Goal: Information Seeking & Learning: Find contact information

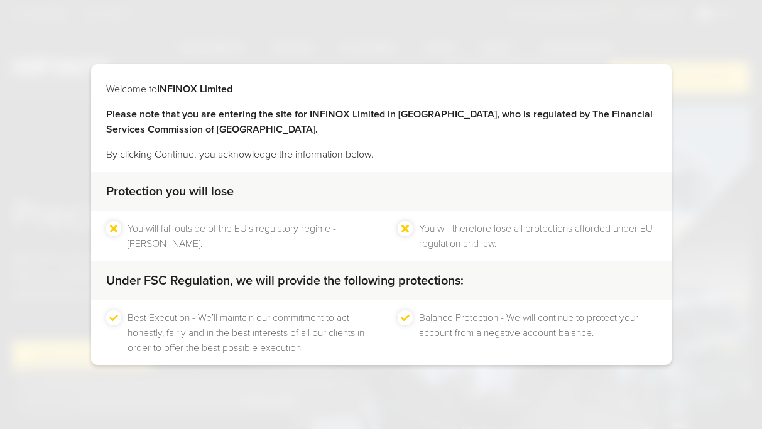
drag, startPoint x: 685, startPoint y: 78, endPoint x: 660, endPoint y: 77, distance: 24.5
click at [685, 77] on div "Welcome to INFINOX Limited Please note that you are entering the site for INFIN…" at bounding box center [381, 214] width 762 height 429
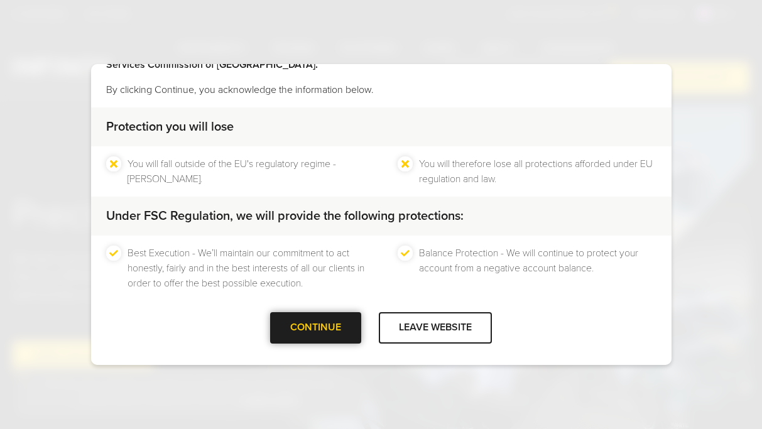
click at [316, 328] on div at bounding box center [316, 328] width 0 height 0
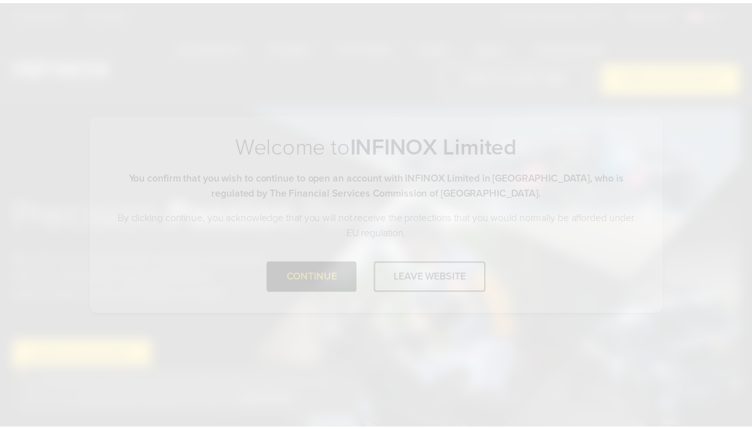
scroll to position [0, 0]
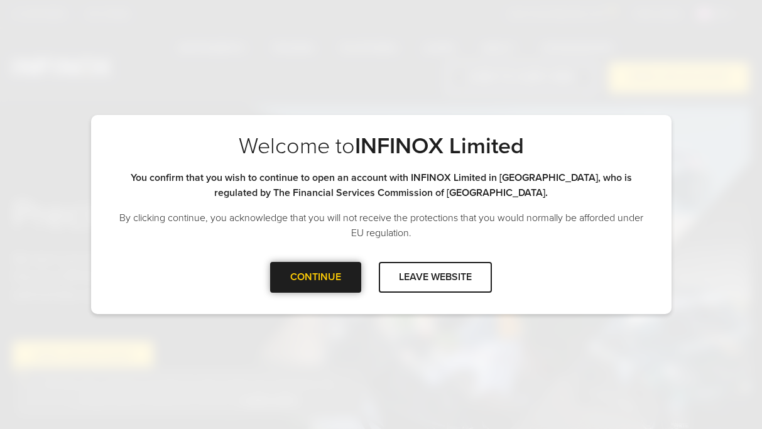
click at [316, 277] on div at bounding box center [316, 277] width 0 height 0
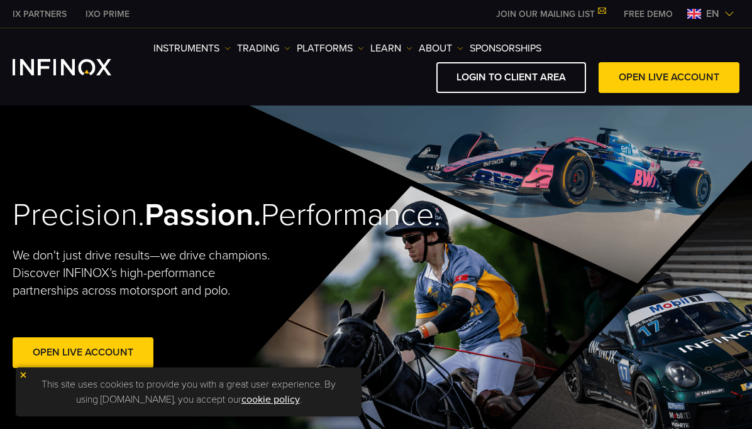
click at [67, 52] on div "Instruments Instruments Product Information TRADING DEMO" at bounding box center [376, 67] width 727 height 52
click at [74, 65] on img "INFINOX Logo" at bounding box center [62, 67] width 99 height 16
click at [396, 326] on div "Precision. Passion. Performance. We don't just drive results—we drive champions…" at bounding box center [376, 284] width 752 height 357
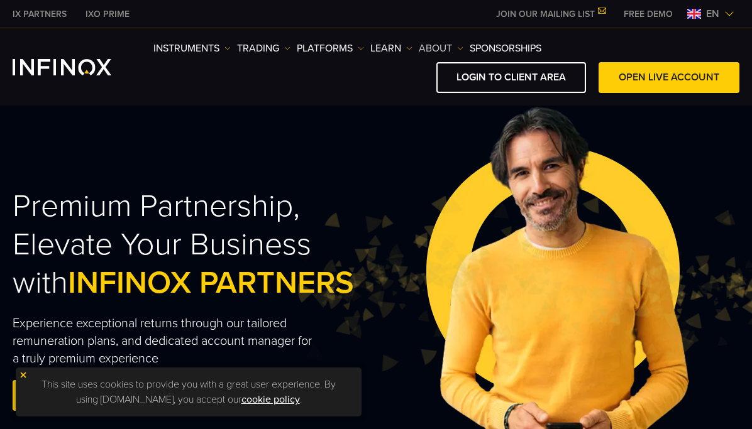
click at [463, 45] on link "ABOUT" at bounding box center [441, 48] width 45 height 15
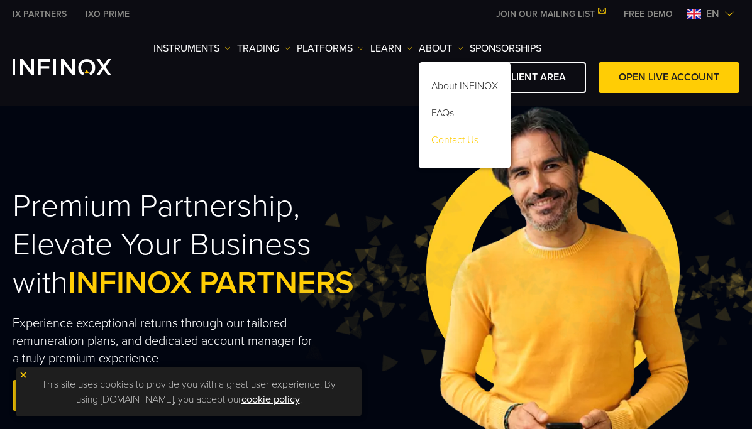
click at [510, 144] on link "Contact Us" at bounding box center [465, 142] width 92 height 27
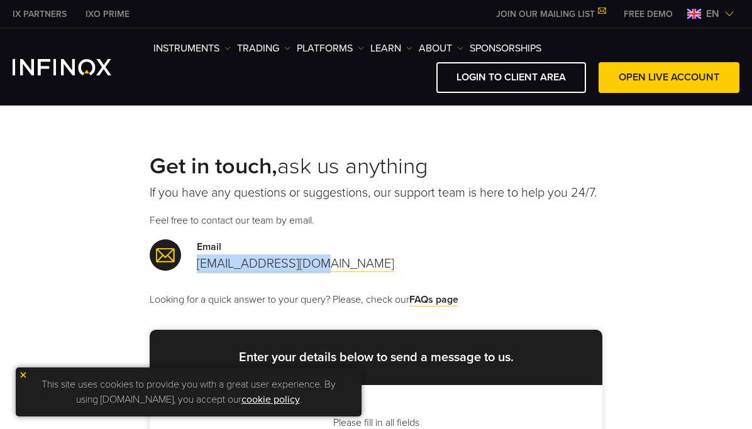
drag, startPoint x: 185, startPoint y: 293, endPoint x: 56, endPoint y: 293, distance: 129.5
click at [150, 273] on div "Email support@infinox.com" at bounding box center [376, 256] width 453 height 34
copy link "[EMAIL_ADDRESS][DOMAIN_NAME]"
click at [333, 202] on p "If you have any questions or suggestions, our support team is here to help you …" at bounding box center [376, 193] width 453 height 18
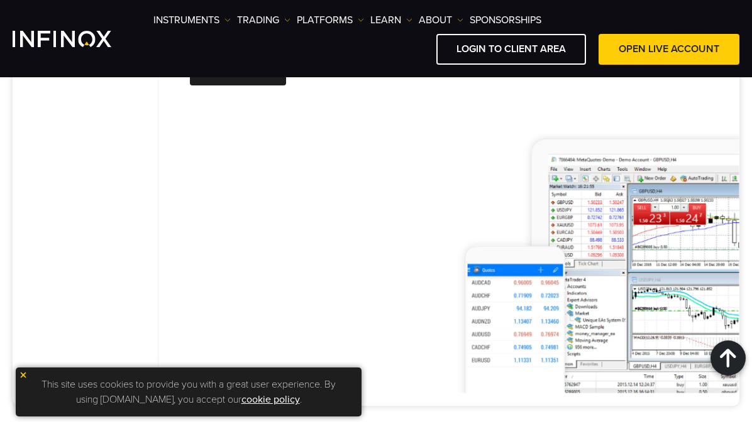
scroll to position [1923, 0]
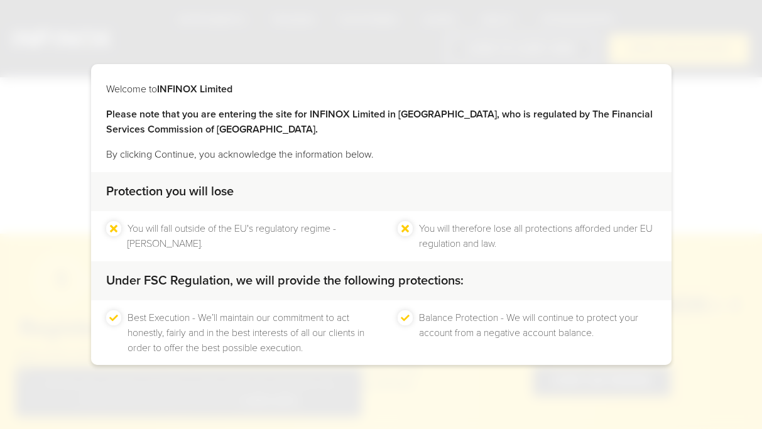
scroll to position [65, 0]
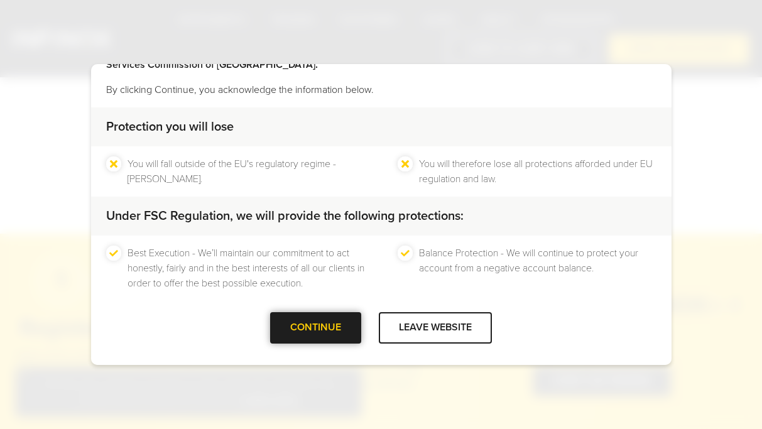
click at [316, 328] on div at bounding box center [316, 328] width 0 height 0
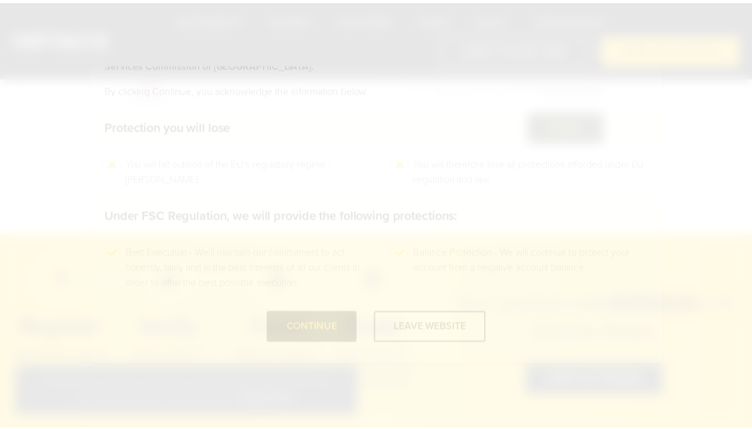
scroll to position [0, 0]
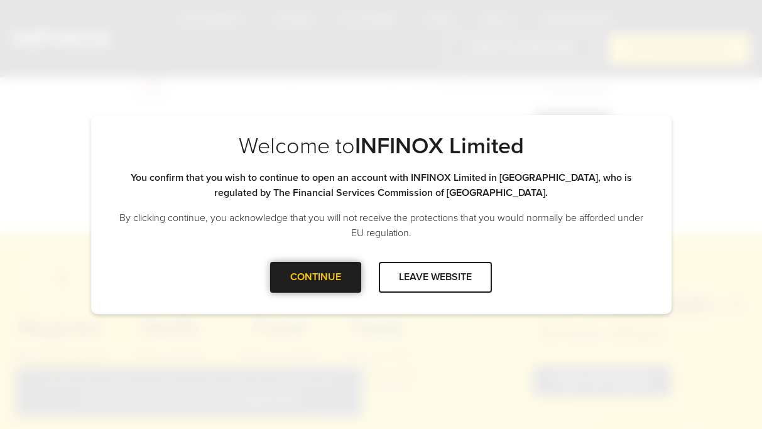
click at [316, 277] on div at bounding box center [316, 277] width 0 height 0
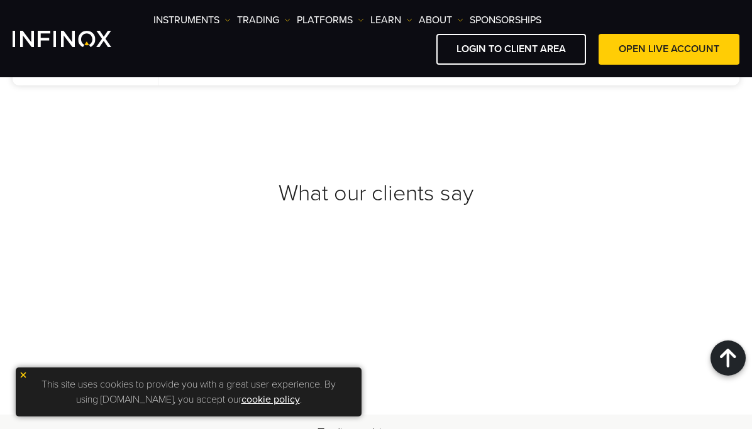
scroll to position [1989, 0]
